Goal: Find specific page/section: Find specific page/section

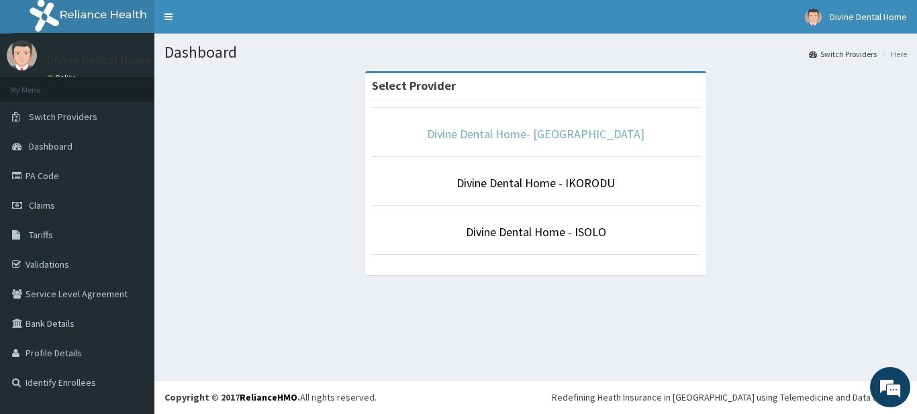
click at [525, 140] on link "Divine Dental Home- [GEOGRAPHIC_DATA]" at bounding box center [535, 133] width 217 height 15
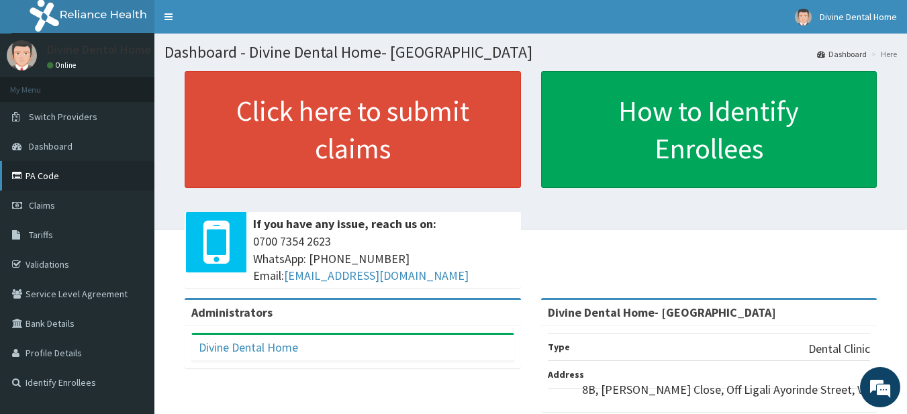
click at [107, 181] on link "PA Code" at bounding box center [77, 176] width 154 height 30
